Goal: Information Seeking & Learning: Learn about a topic

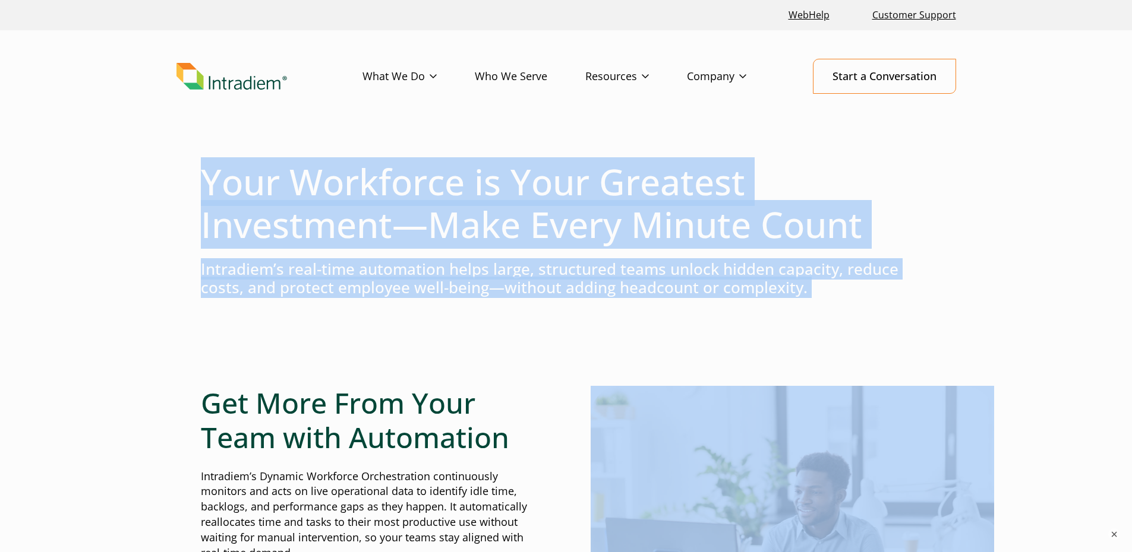
drag, startPoint x: 0, startPoint y: 0, endPoint x: 206, endPoint y: 188, distance: 278.8
click at [206, 188] on h1 "Your Workforce is Your Greatest Investment—Make Every Minute Count" at bounding box center [566, 203] width 731 height 86
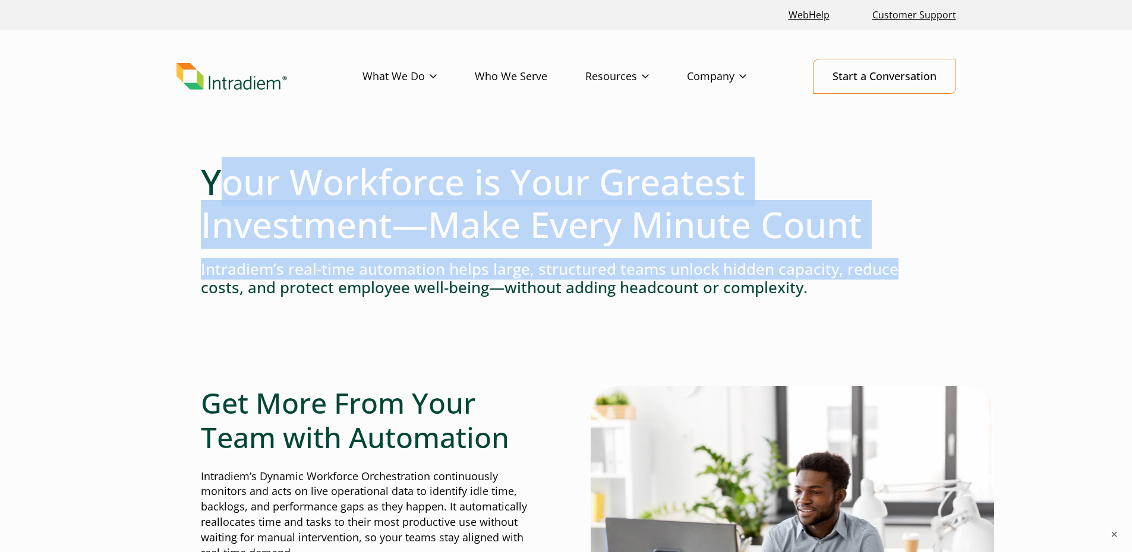
drag, startPoint x: 1021, startPoint y: 260, endPoint x: 1079, endPoint y: 267, distance: 59.3
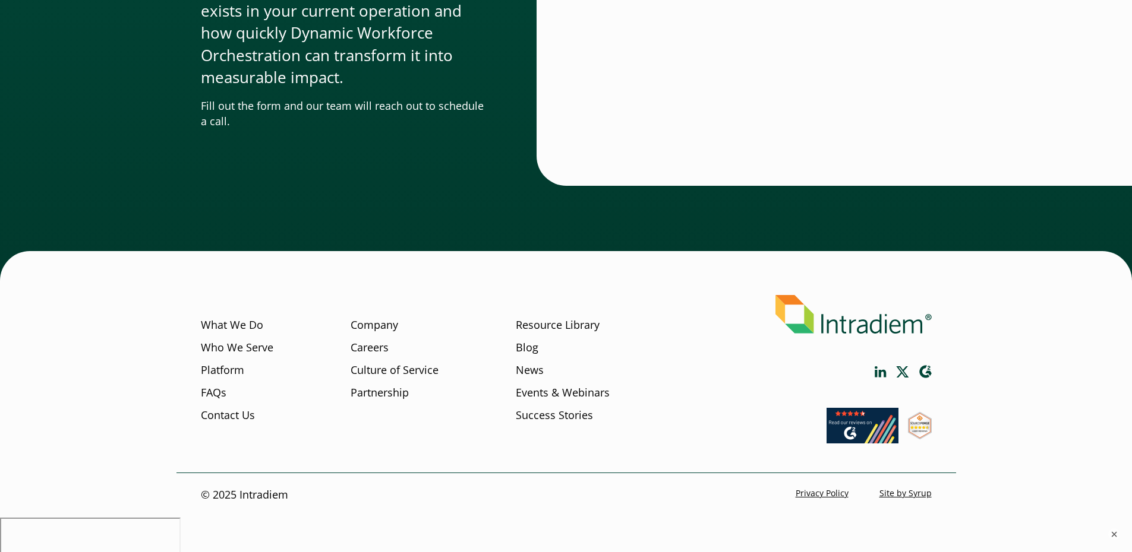
scroll to position [3631, 0]
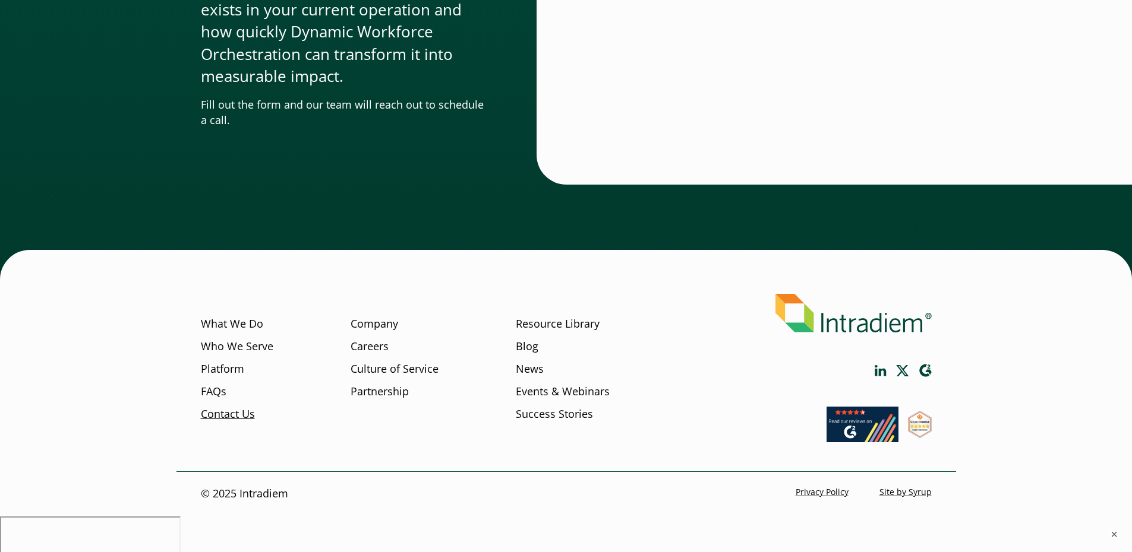
click at [206, 410] on link "Contact Us" at bounding box center [228, 414] width 54 height 15
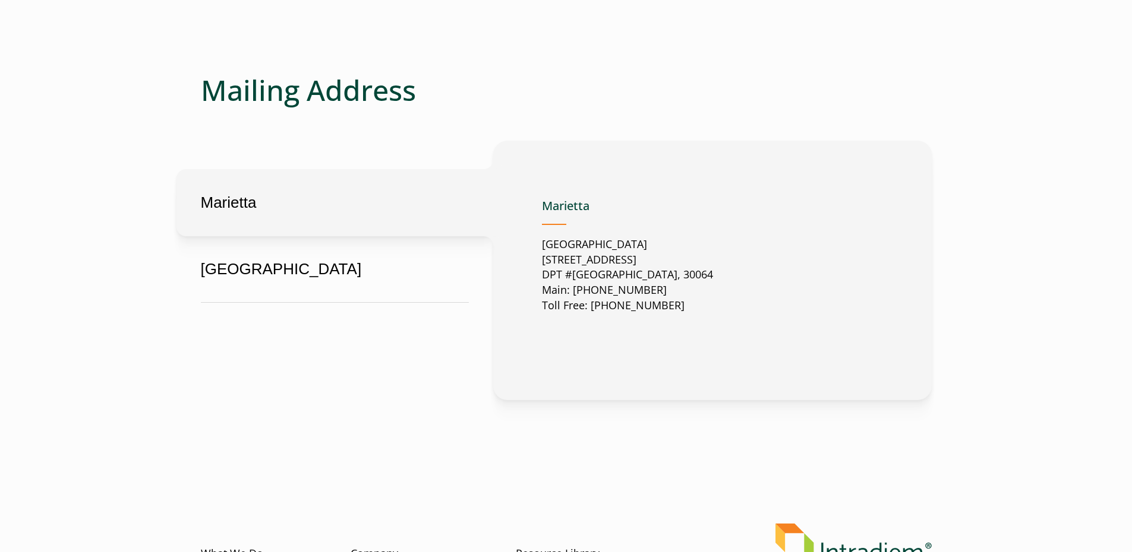
scroll to position [535, 0]
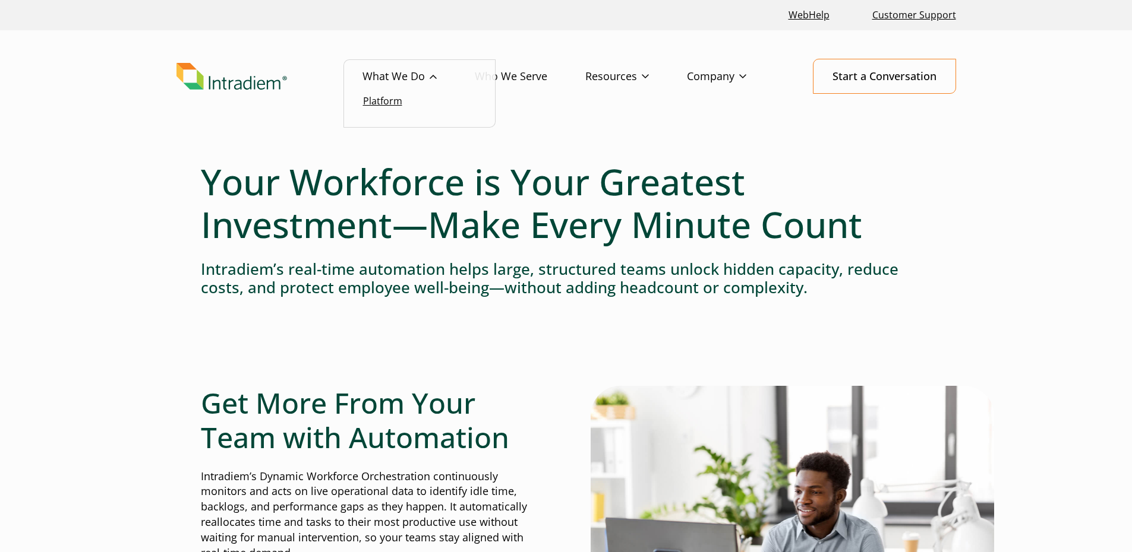
click at [401, 97] on link "Platform" at bounding box center [382, 100] width 39 height 13
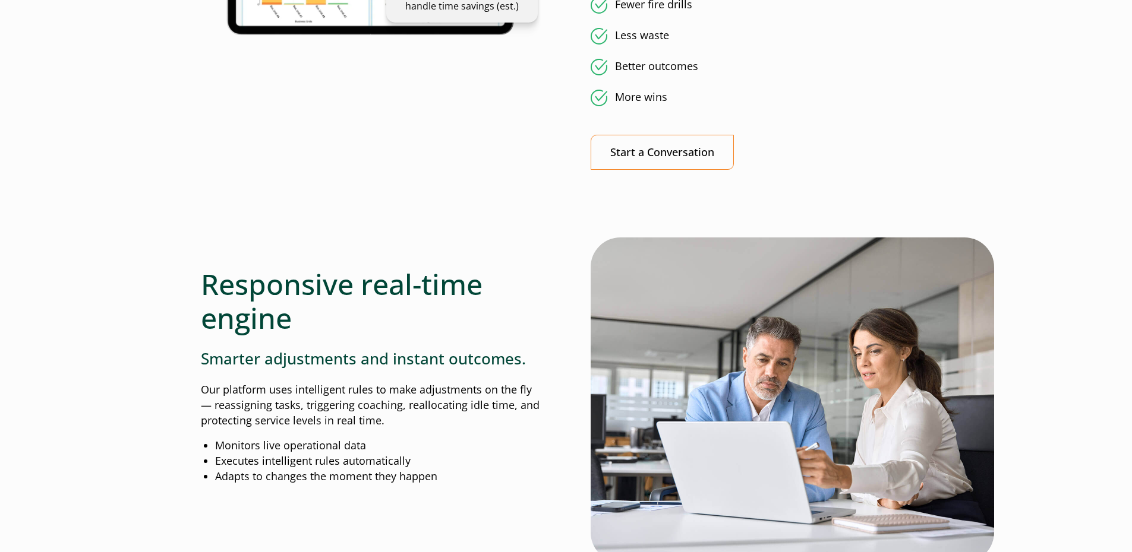
scroll to position [1010, 0]
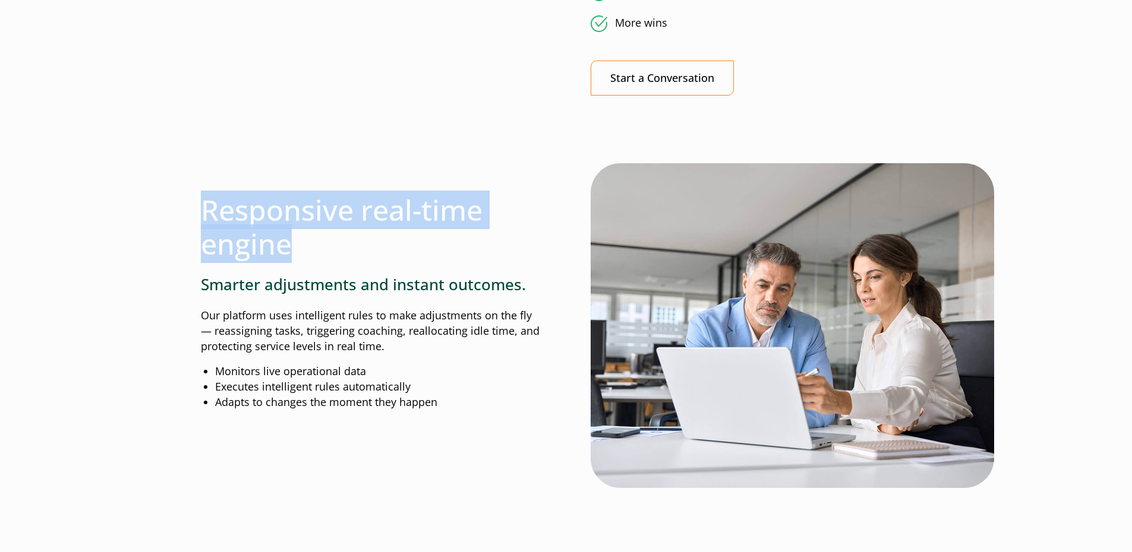
drag, startPoint x: 203, startPoint y: 257, endPoint x: 90, endPoint y: 213, distance: 120.4
